Goal: Task Accomplishment & Management: Manage account settings

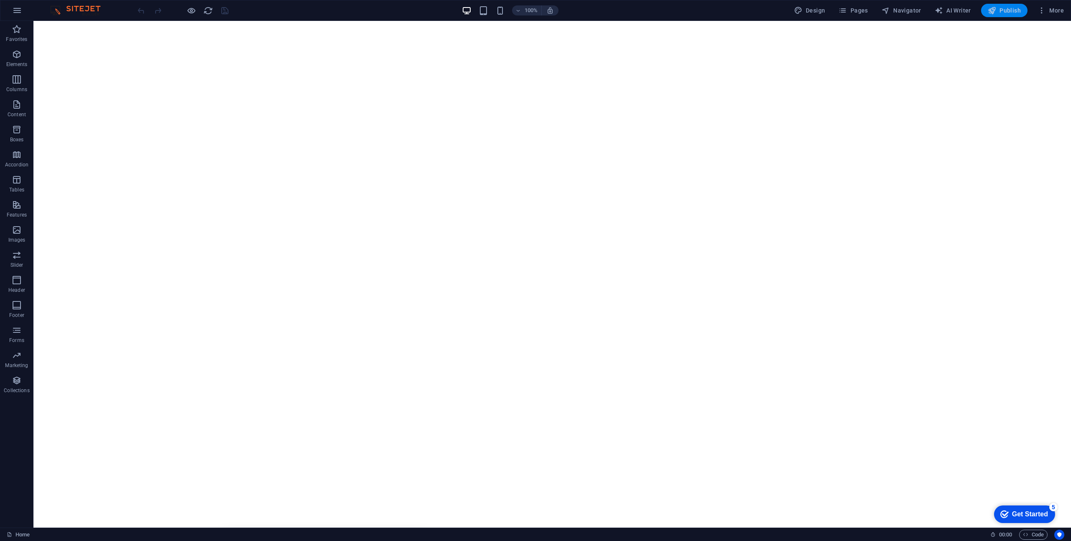
click at [1013, 11] on span "Publish" at bounding box center [1004, 10] width 33 height 8
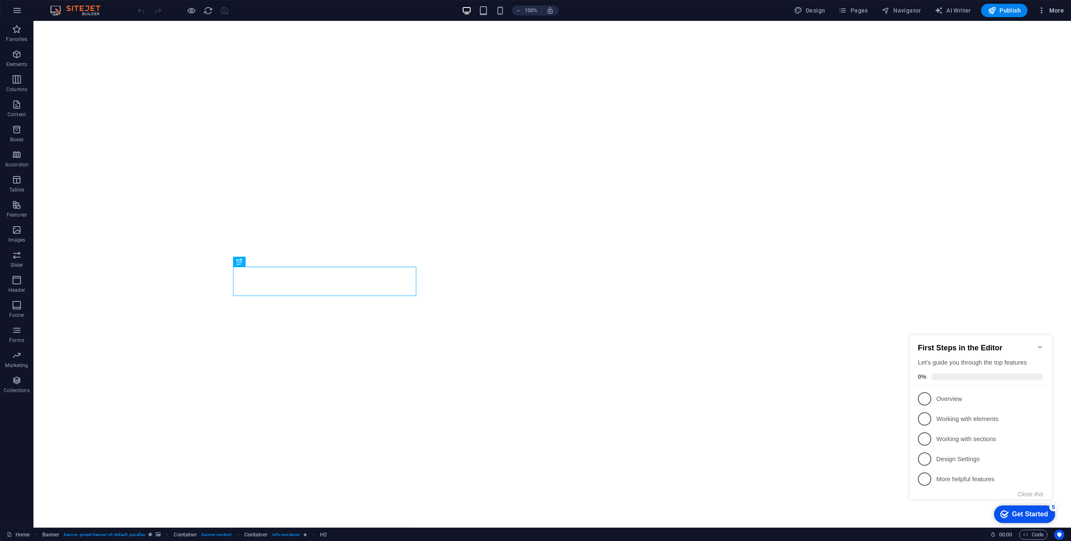
click at [1046, 10] on span "More" at bounding box center [1050, 10] width 26 height 8
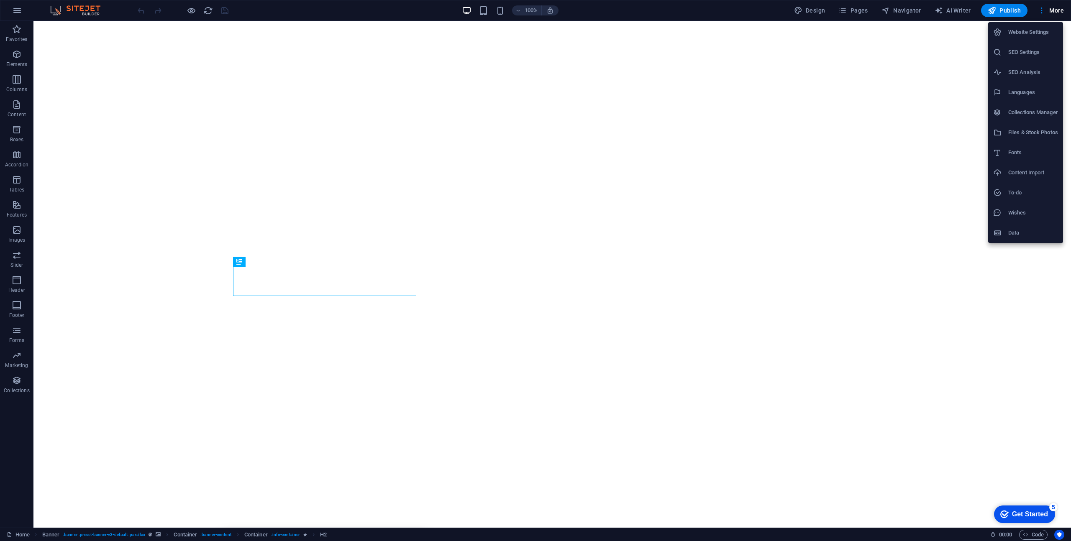
click at [1020, 32] on h6 "Website Settings" at bounding box center [1033, 32] width 50 height 10
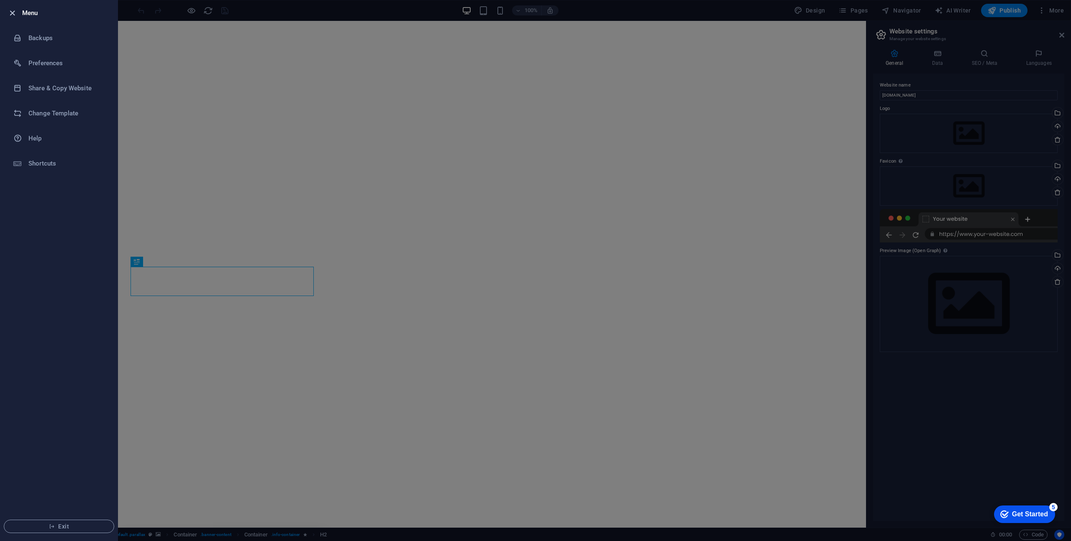
click at [14, 15] on icon "button" at bounding box center [13, 13] width 10 height 10
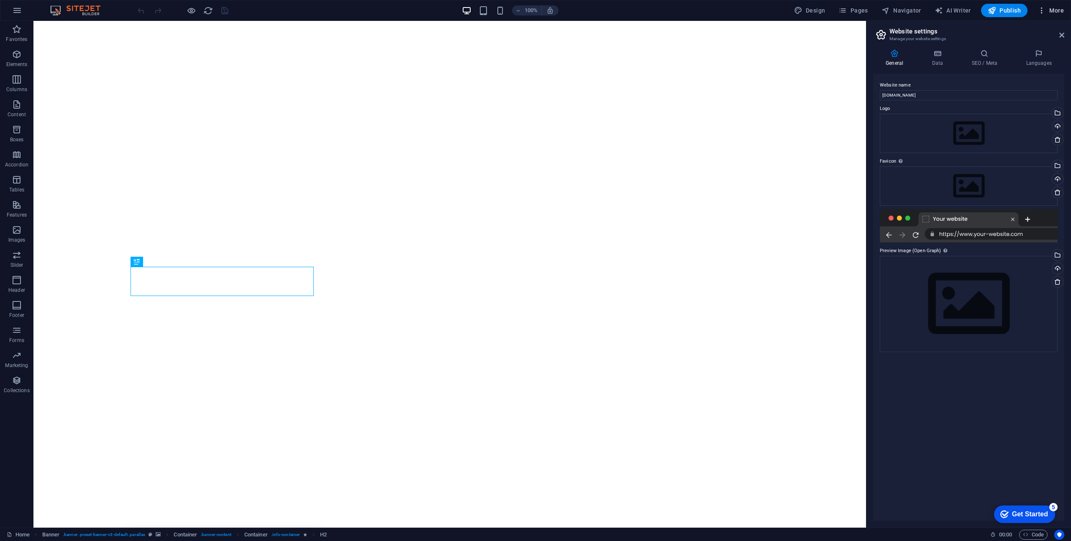
click at [1043, 10] on icon "button" at bounding box center [1041, 10] width 8 height 8
click at [956, 82] on div at bounding box center [535, 270] width 1071 height 541
click at [1039, 10] on icon "button" at bounding box center [1041, 10] width 8 height 8
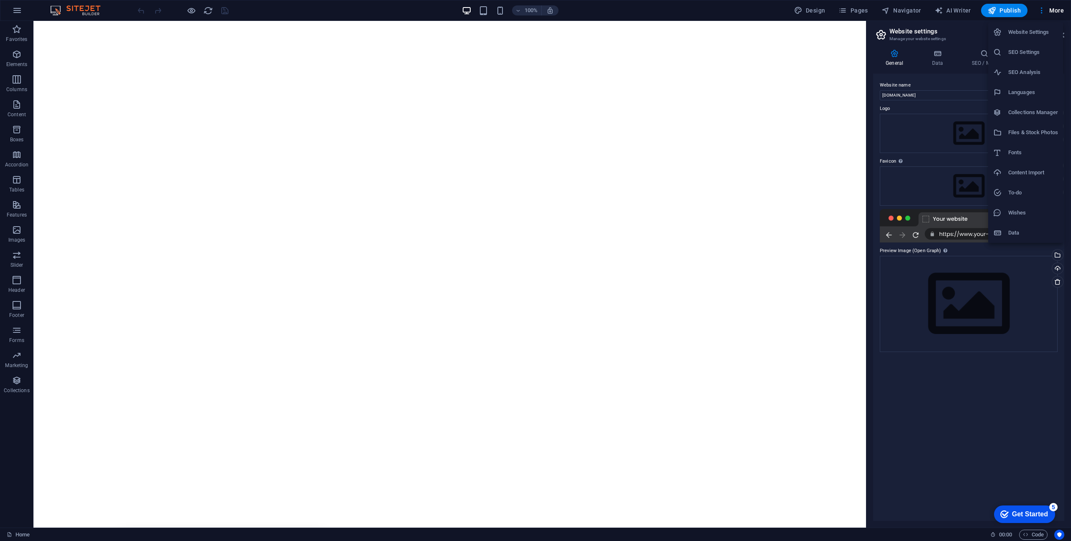
click at [1018, 233] on h6 "Data" at bounding box center [1033, 233] width 50 height 10
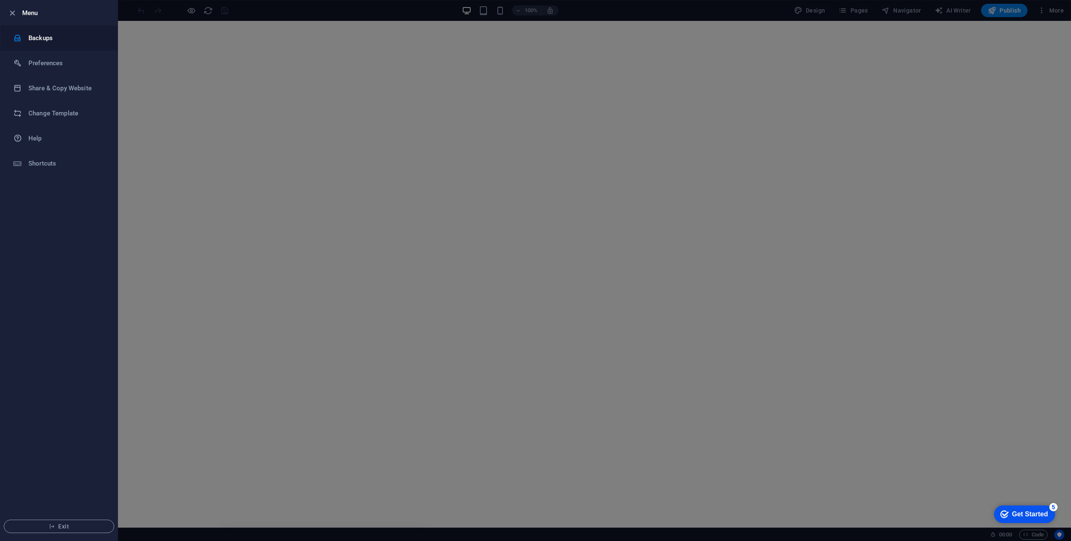
click at [40, 35] on h6 "Backups" at bounding box center [66, 38] width 77 height 10
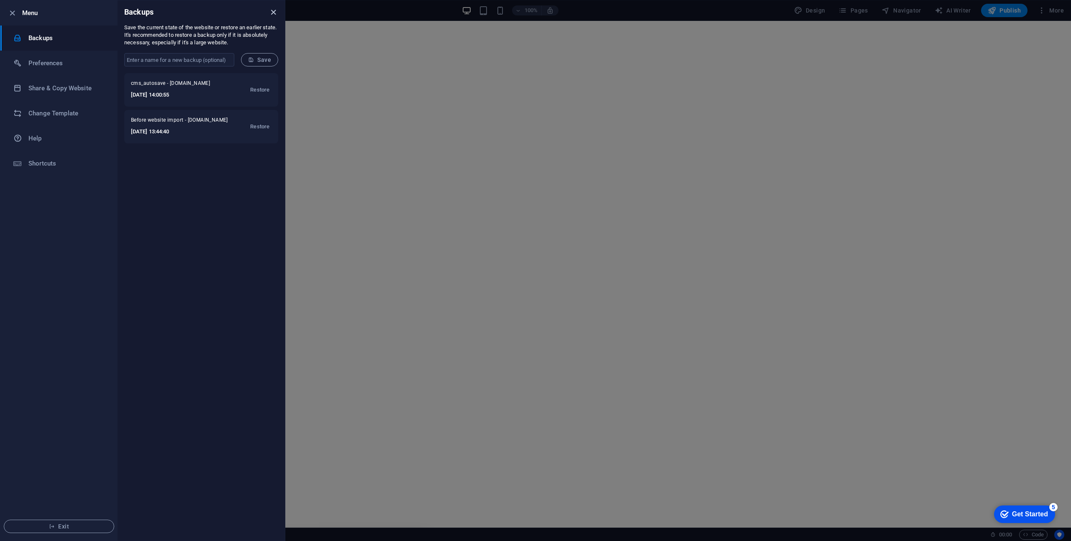
click at [270, 13] on icon "close" at bounding box center [274, 13] width 10 height 10
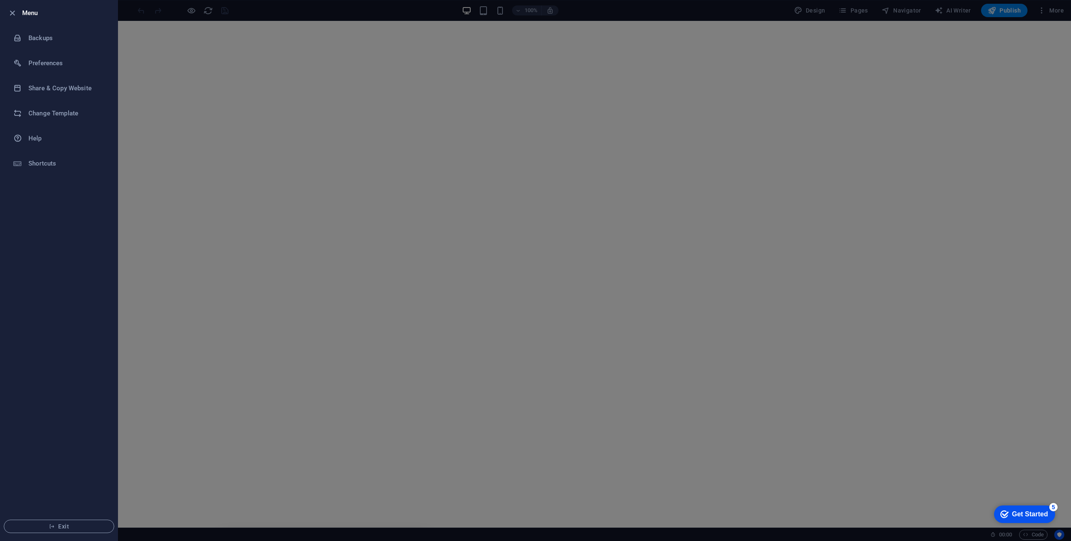
click at [731, 9] on div at bounding box center [535, 270] width 1071 height 541
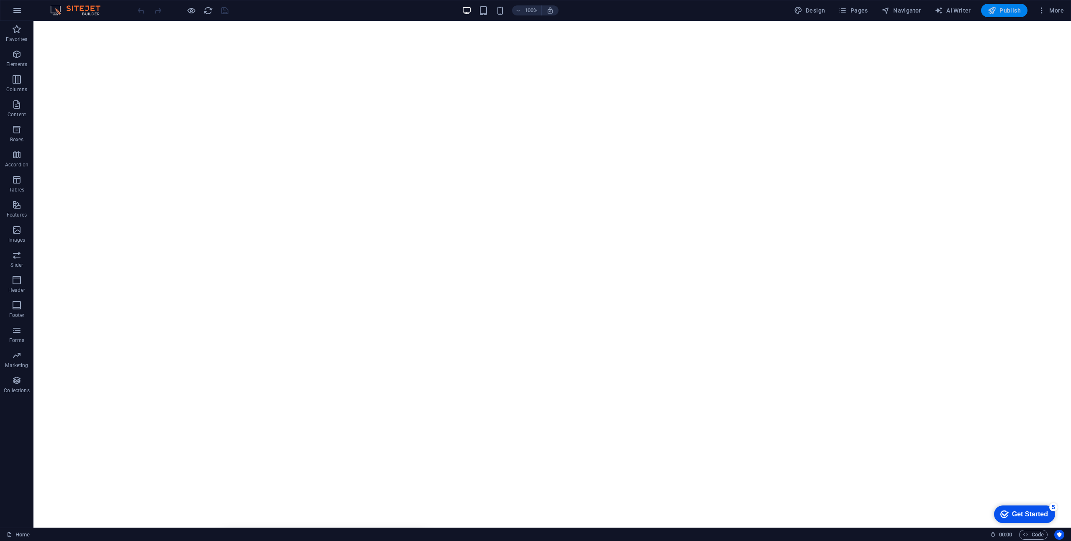
click at [1045, 8] on icon "button" at bounding box center [1041, 10] width 8 height 8
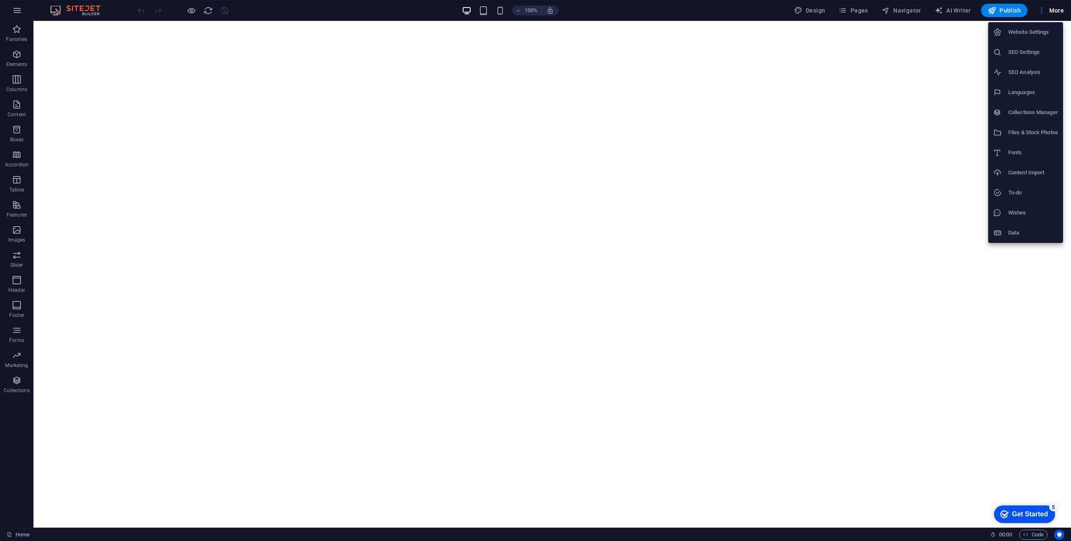
click at [1019, 36] on h6 "Website Settings" at bounding box center [1033, 32] width 50 height 10
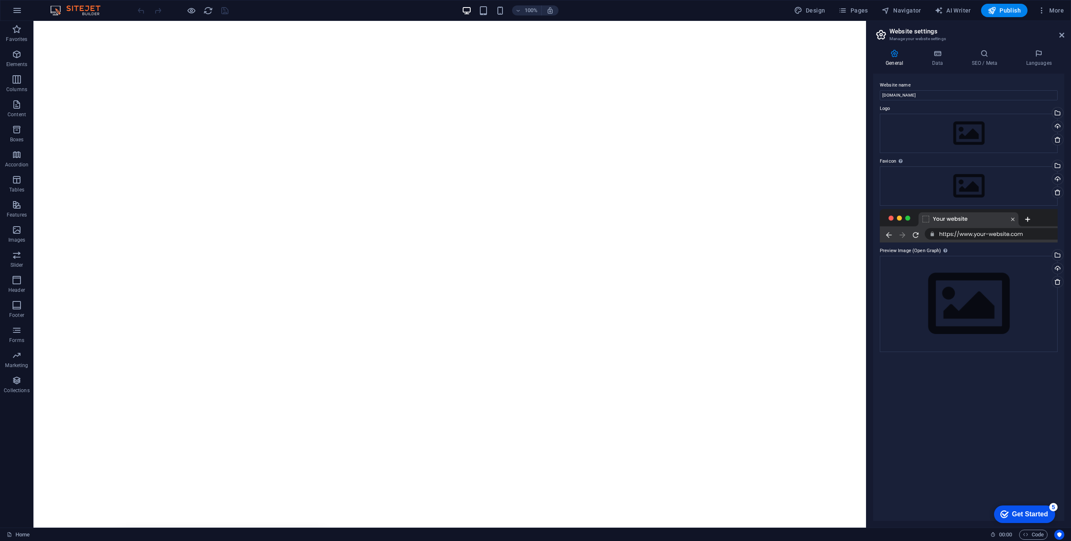
click at [955, 232] on div at bounding box center [969, 225] width 178 height 33
click at [931, 54] on icon at bounding box center [937, 53] width 36 height 8
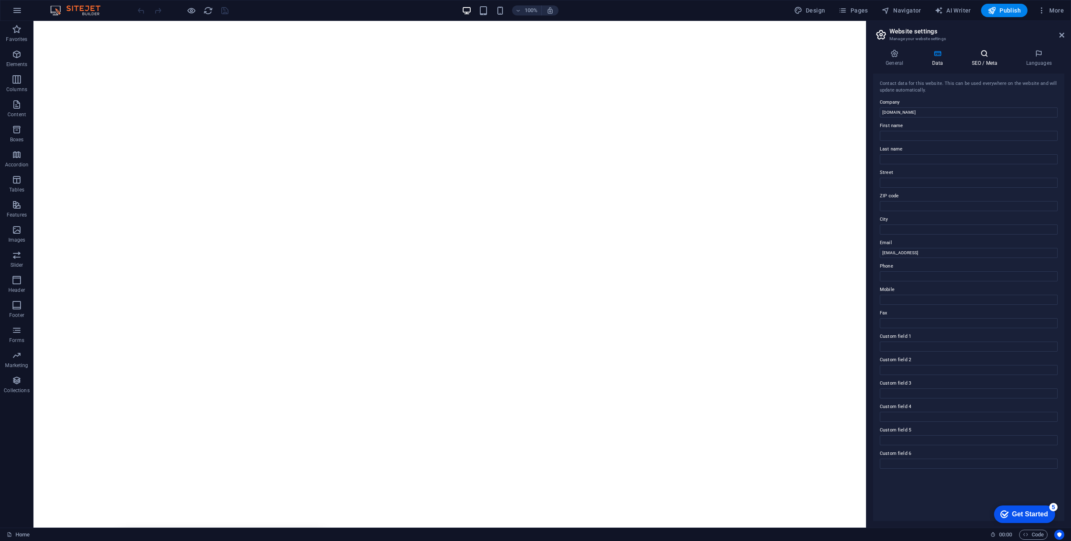
click at [981, 63] on h4 "SEO / Meta" at bounding box center [986, 58] width 54 height 18
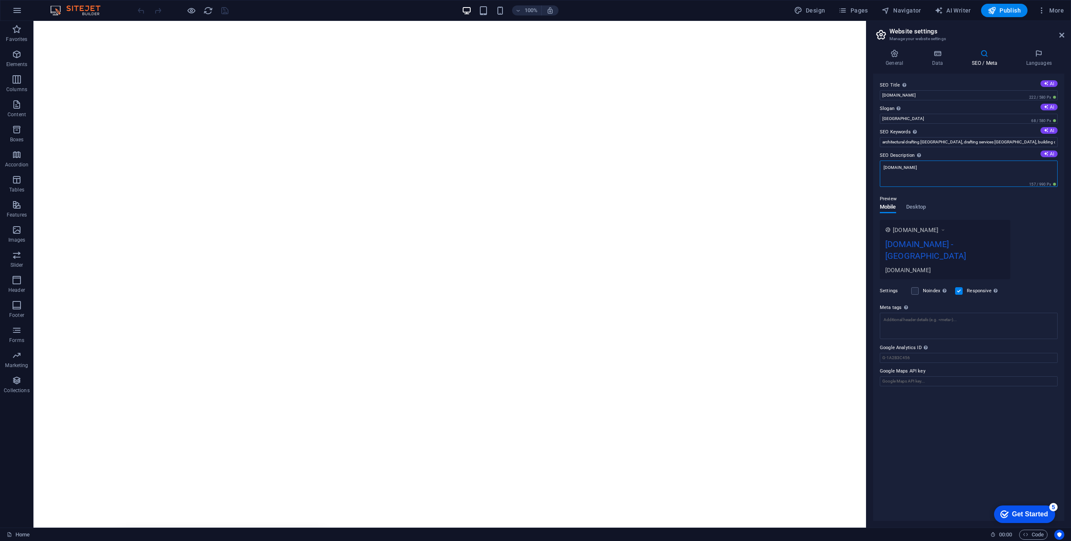
click at [956, 169] on textarea "[DOMAIN_NAME]" at bounding box center [969, 174] width 178 height 26
type textarea "[DOMAIN_NAME]"
click at [1029, 228] on div "www.example.com designsolutionsstudio.au - Sydney designsolutionsstudio.com.au" at bounding box center [969, 255] width 178 height 59
click at [900, 56] on icon at bounding box center [894, 53] width 43 height 8
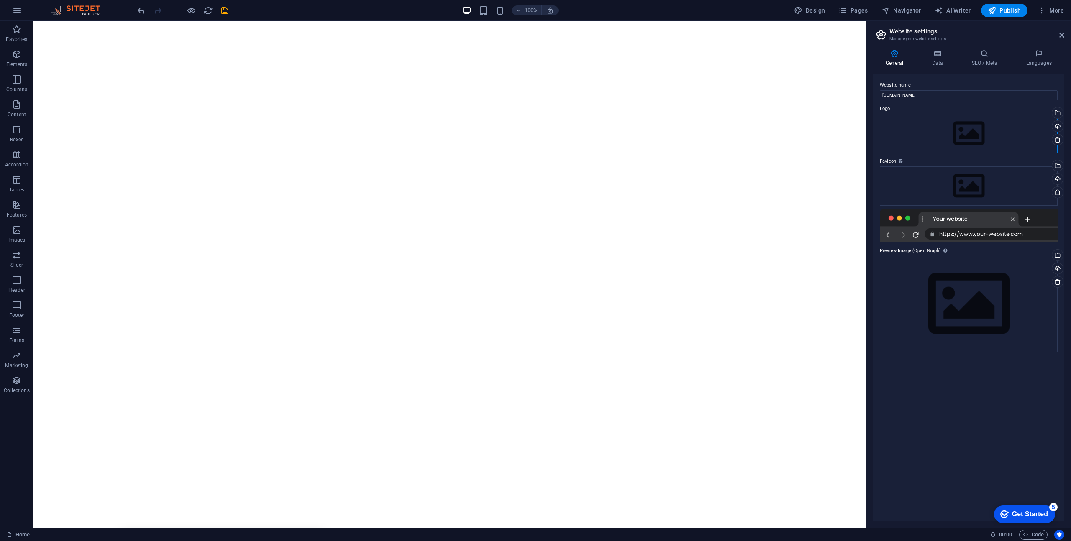
click at [963, 135] on div "Drag files here, click to choose files or select files from Files or our free s…" at bounding box center [969, 133] width 178 height 39
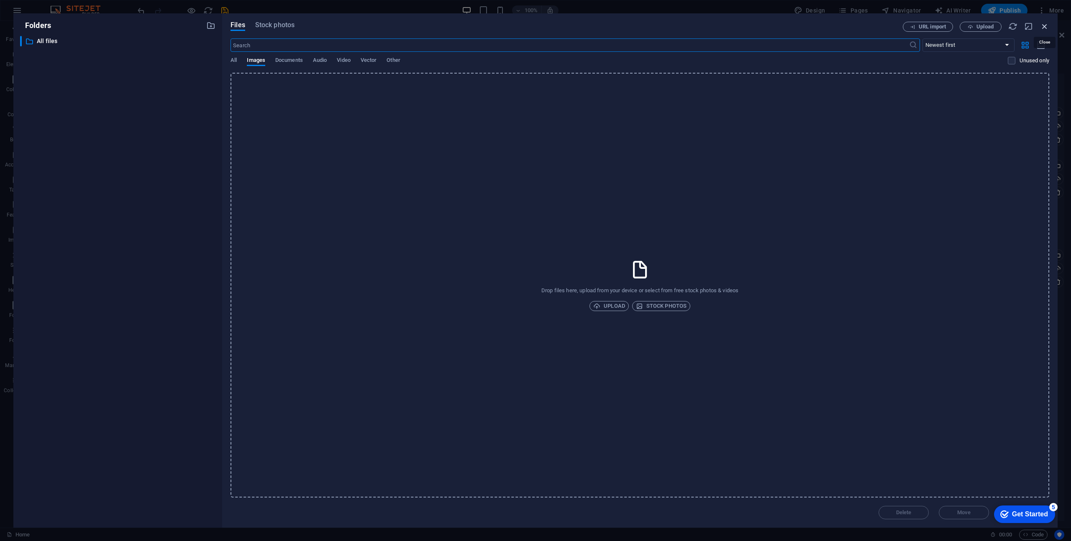
click at [1042, 28] on icon "button" at bounding box center [1044, 26] width 9 height 9
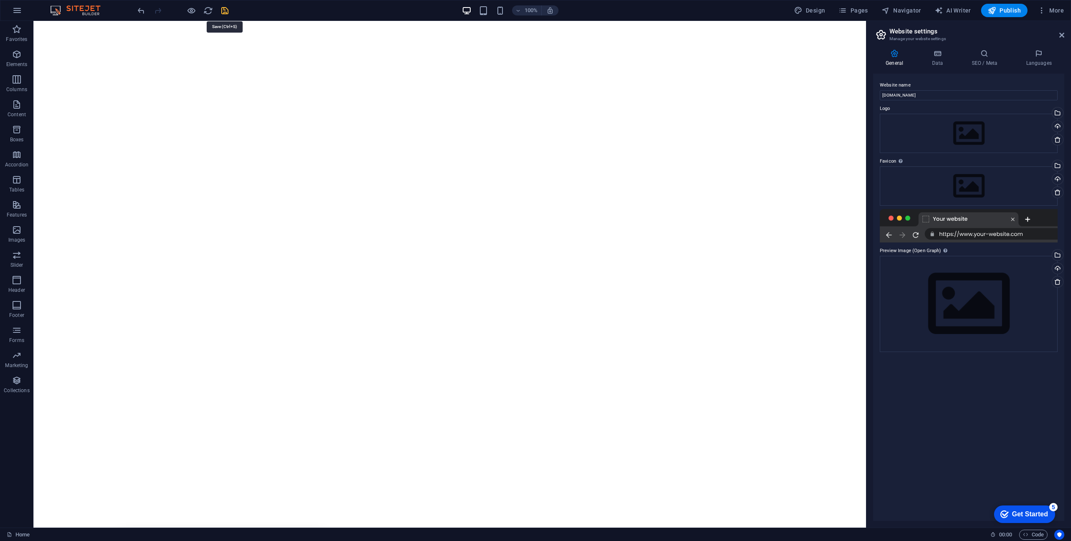
click at [227, 10] on icon "save" at bounding box center [225, 11] width 10 height 10
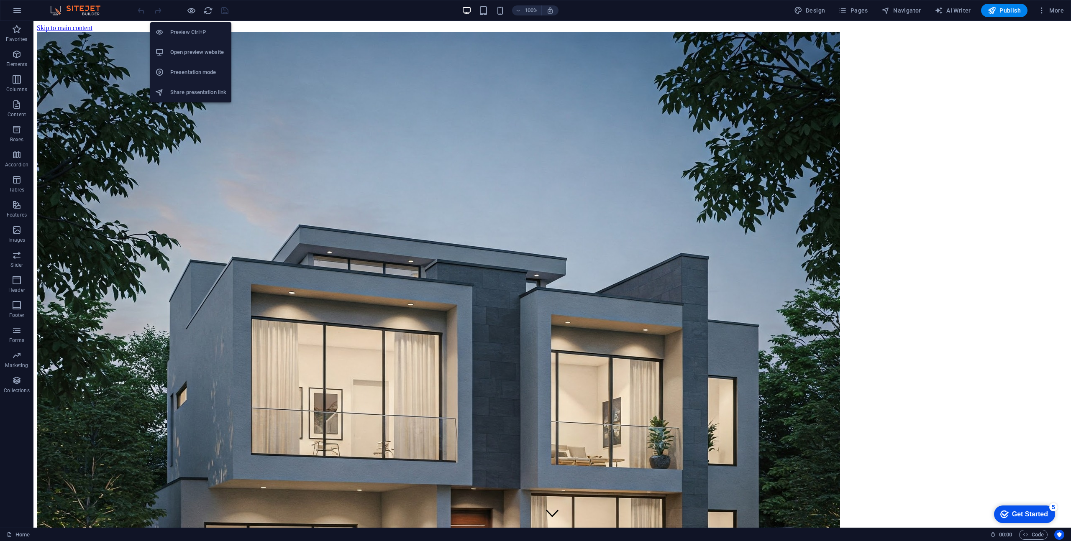
click at [194, 55] on h6 "Open preview website" at bounding box center [198, 52] width 56 height 10
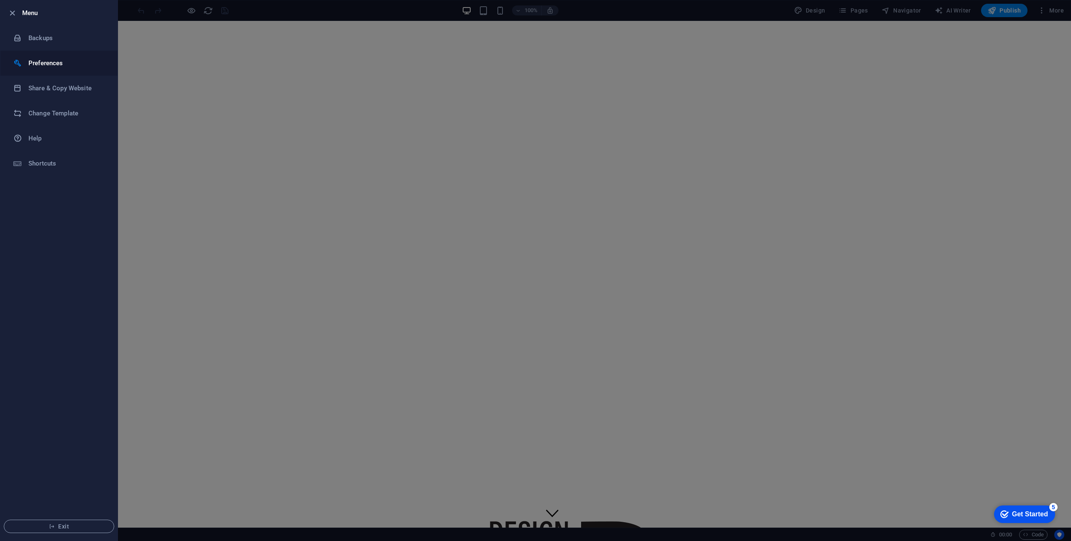
click at [45, 61] on h6 "Preferences" at bounding box center [66, 63] width 77 height 10
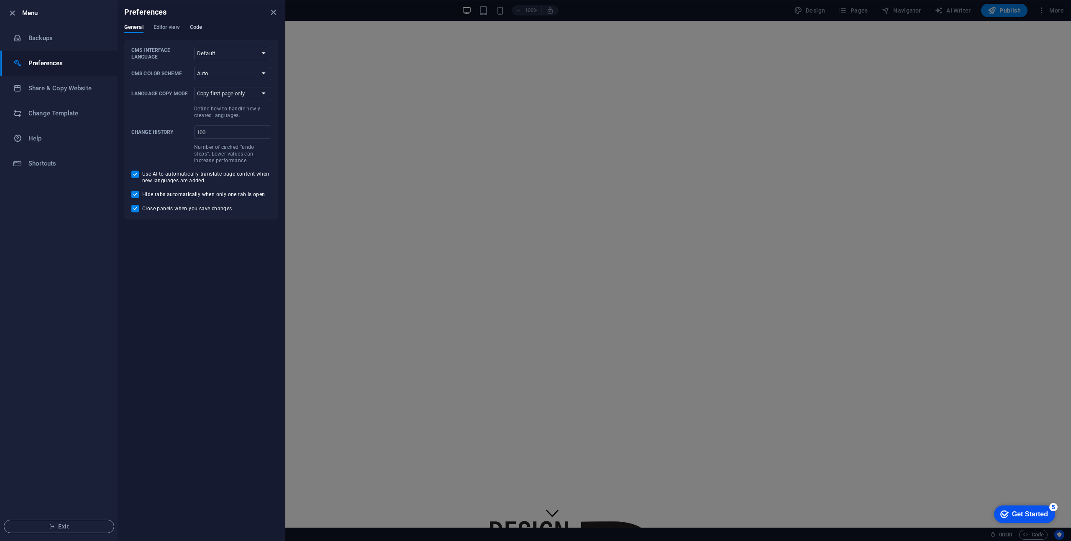
click at [194, 28] on span "Code" at bounding box center [196, 28] width 12 height 12
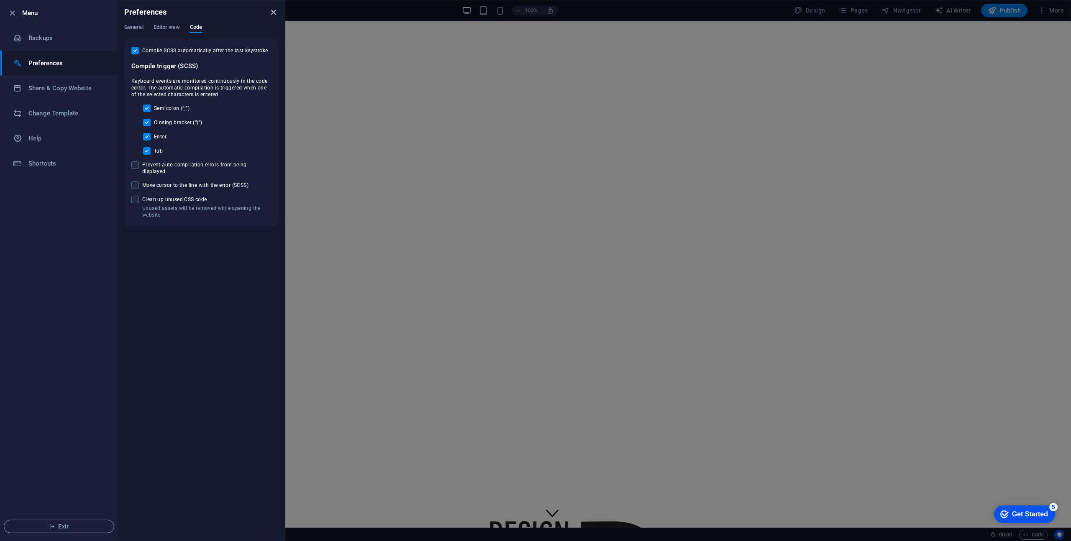
click at [270, 13] on icon "close" at bounding box center [274, 13] width 10 height 10
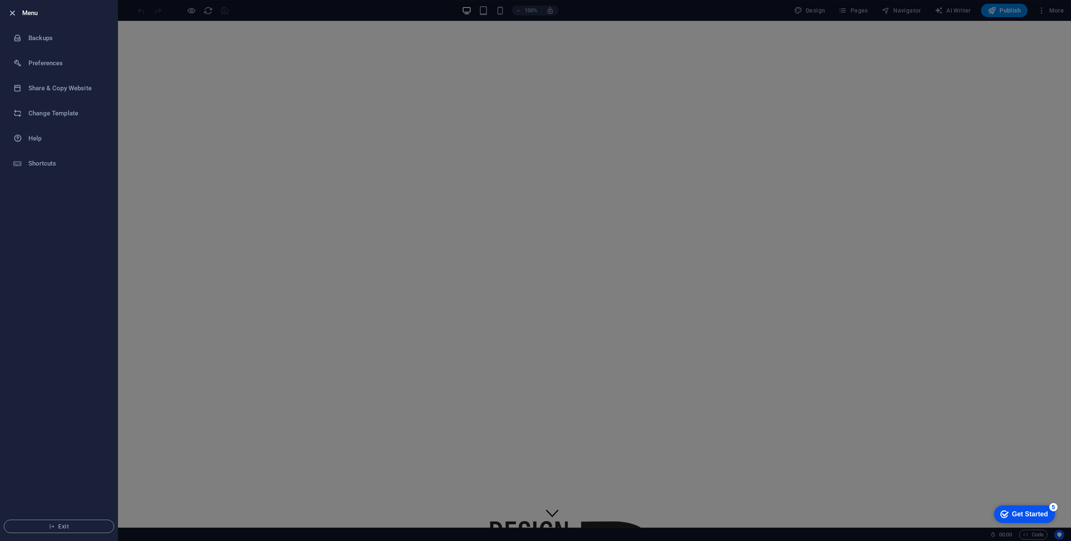
click at [9, 15] on icon "button" at bounding box center [13, 13] width 10 height 10
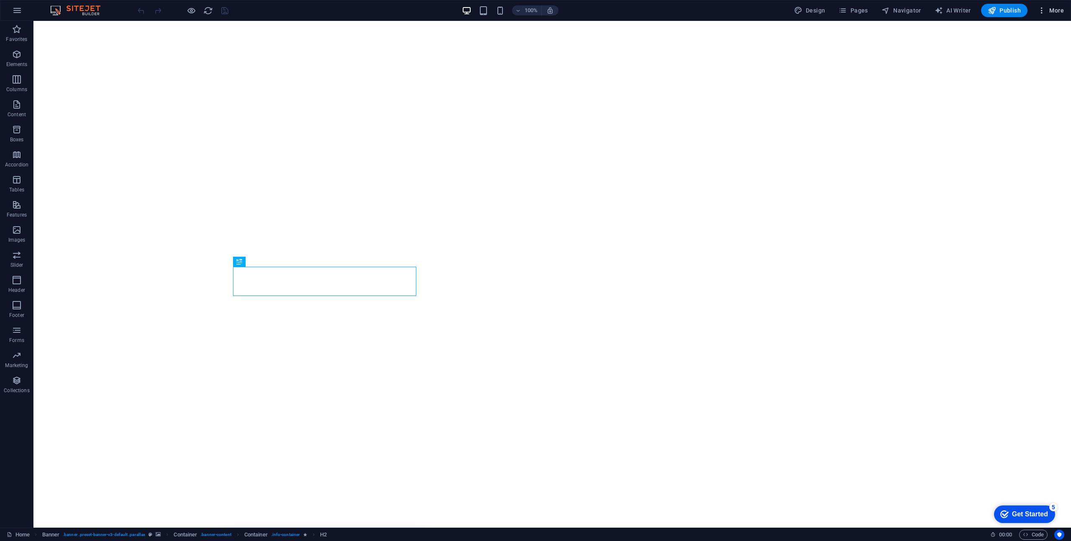
click at [1042, 11] on icon "button" at bounding box center [1041, 10] width 8 height 8
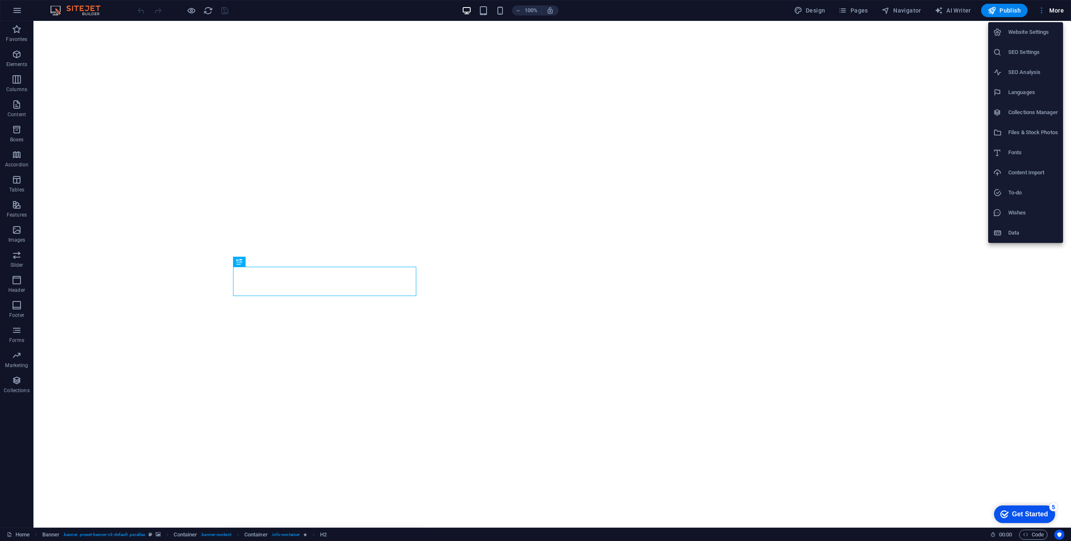
click at [1028, 35] on h6 "Website Settings" at bounding box center [1033, 32] width 50 height 10
